Goal: Use online tool/utility: Utilize a website feature to perform a specific function

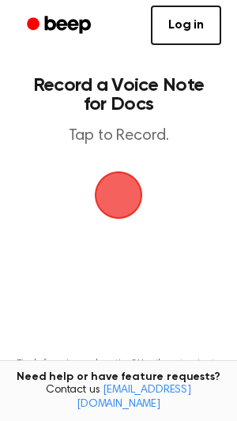
click at [118, 201] on span "button" at bounding box center [118, 195] width 44 height 44
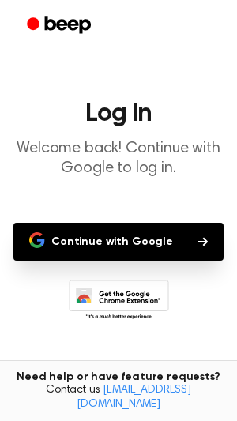
click at [118, 241] on button "Continue with Google" at bounding box center [118, 242] width 210 height 38
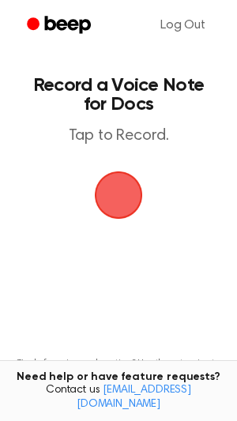
click at [120, 217] on span "button" at bounding box center [118, 195] width 51 height 51
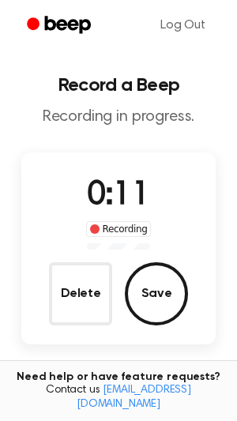
click at [157, 293] on button "Save" at bounding box center [156, 293] width 63 height 63
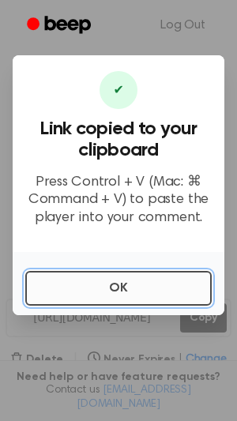
click at [86, 295] on button "OK" at bounding box center [118, 288] width 187 height 35
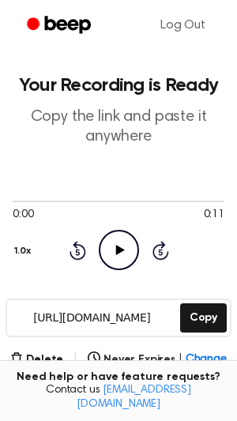
click at [119, 247] on icon at bounding box center [119, 250] width 9 height 10
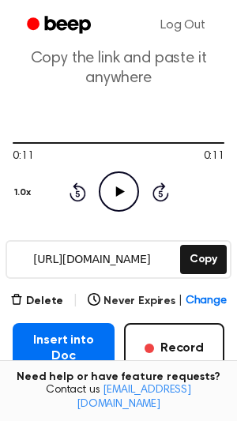
scroll to position [60, 0]
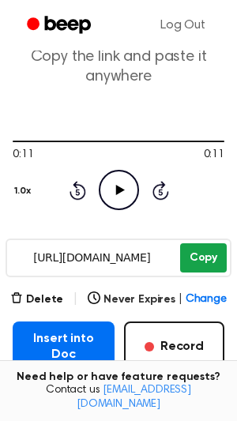
click at [204, 259] on button "Copy" at bounding box center [203, 257] width 47 height 29
